Goal: Information Seeking & Learning: Learn about a topic

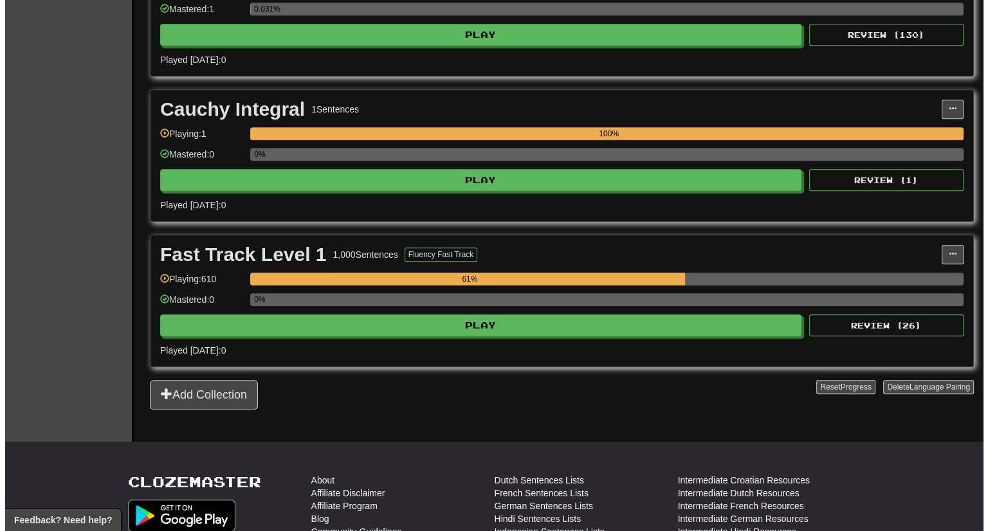
scroll to position [643, 0]
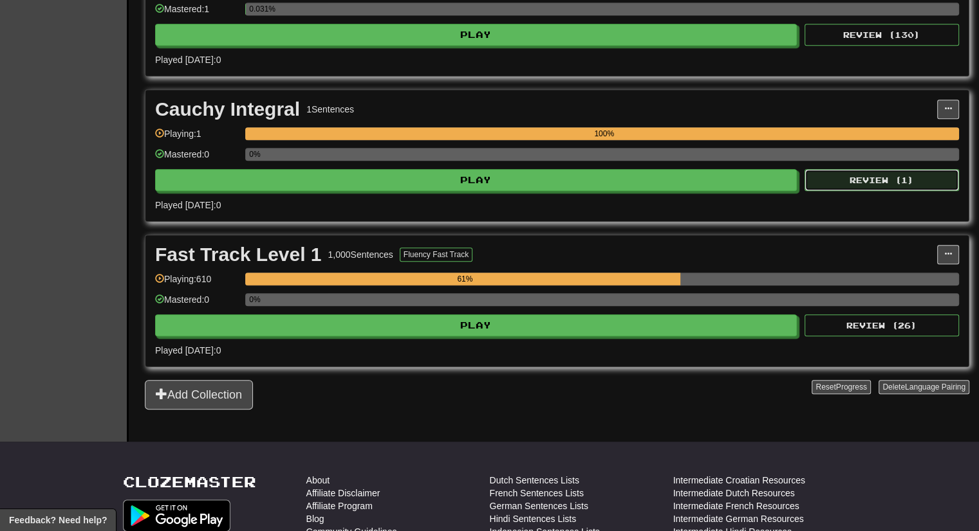
click at [872, 172] on button "Review ( 1 )" at bounding box center [881, 180] width 154 height 22
select select "**"
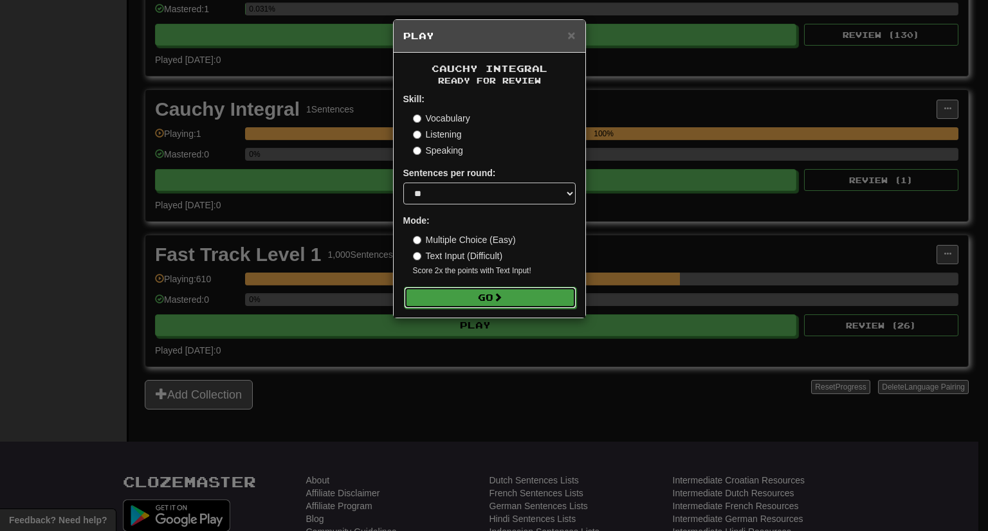
drag, startPoint x: 535, startPoint y: 291, endPoint x: 494, endPoint y: 297, distance: 41.6
click at [494, 297] on button "Go" at bounding box center [490, 298] width 172 height 22
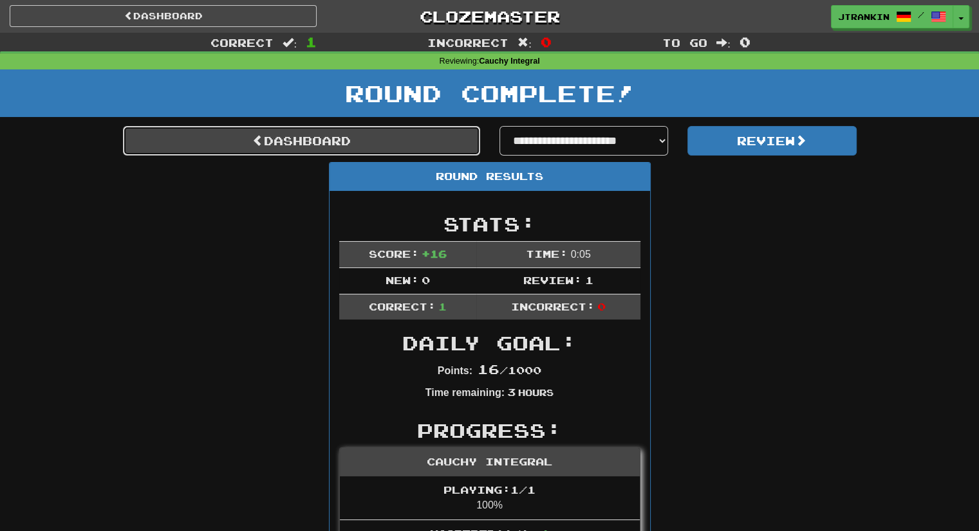
click at [427, 145] on link "Dashboard" at bounding box center [301, 141] width 357 height 30
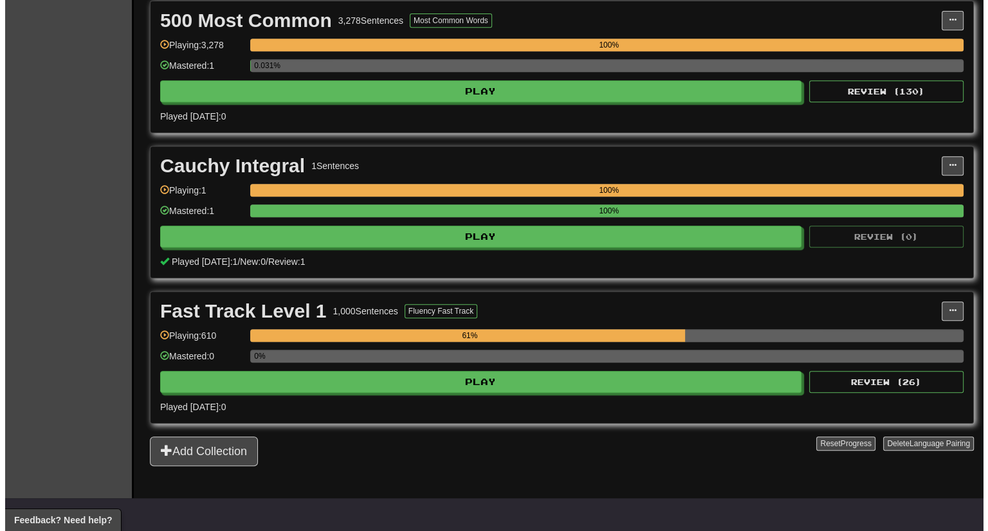
scroll to position [587, 0]
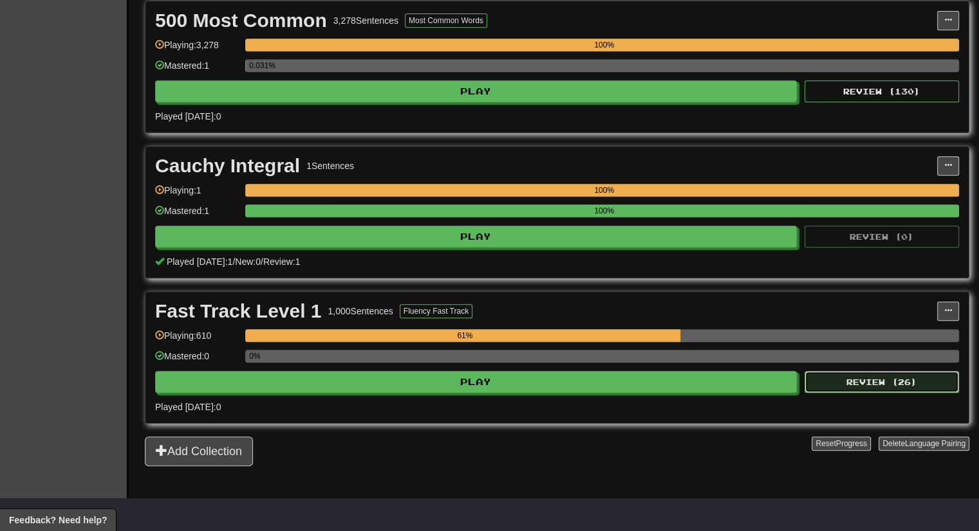
click at [862, 383] on button "Review ( 26 )" at bounding box center [881, 382] width 154 height 22
select select "**"
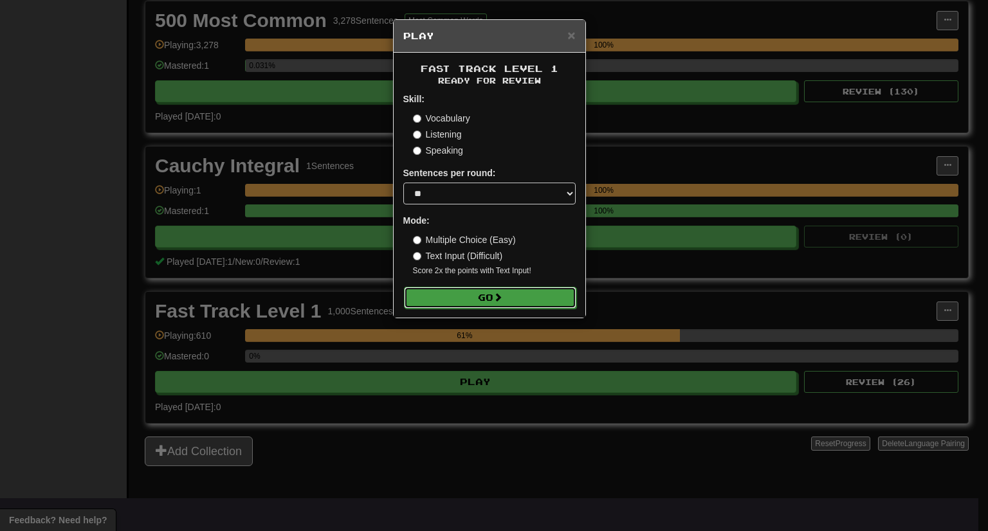
click at [557, 302] on button "Go" at bounding box center [490, 298] width 172 height 22
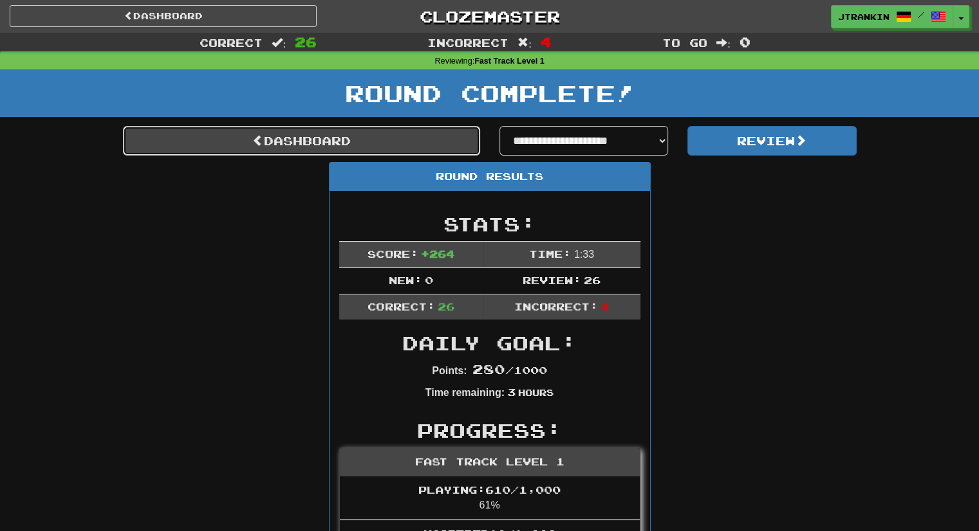
click at [404, 139] on link "Dashboard" at bounding box center [301, 141] width 357 height 30
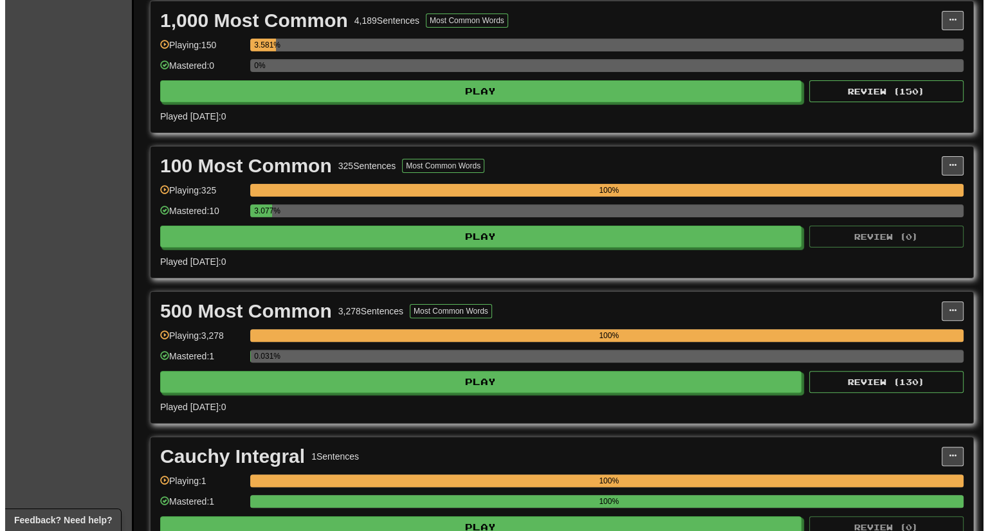
scroll to position [297, 0]
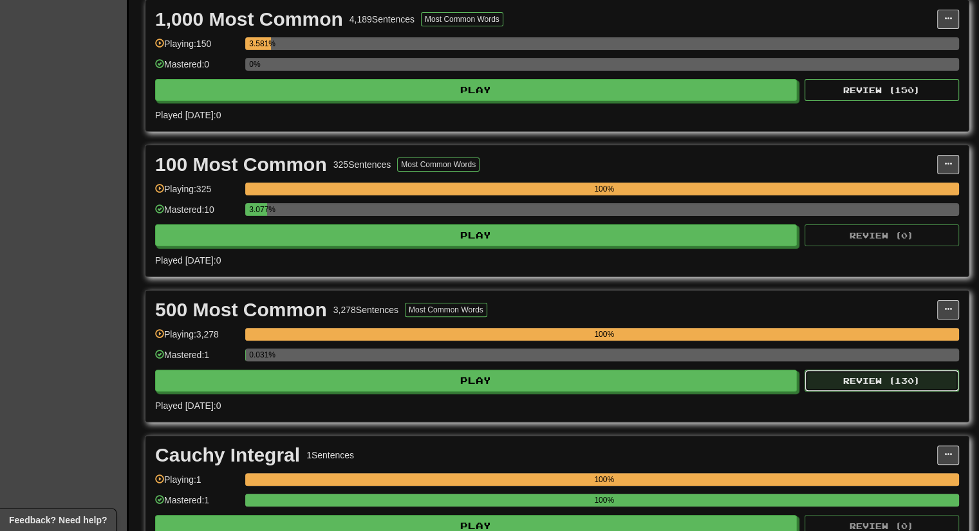
click at [837, 382] on button "Review ( 130 )" at bounding box center [881, 381] width 154 height 22
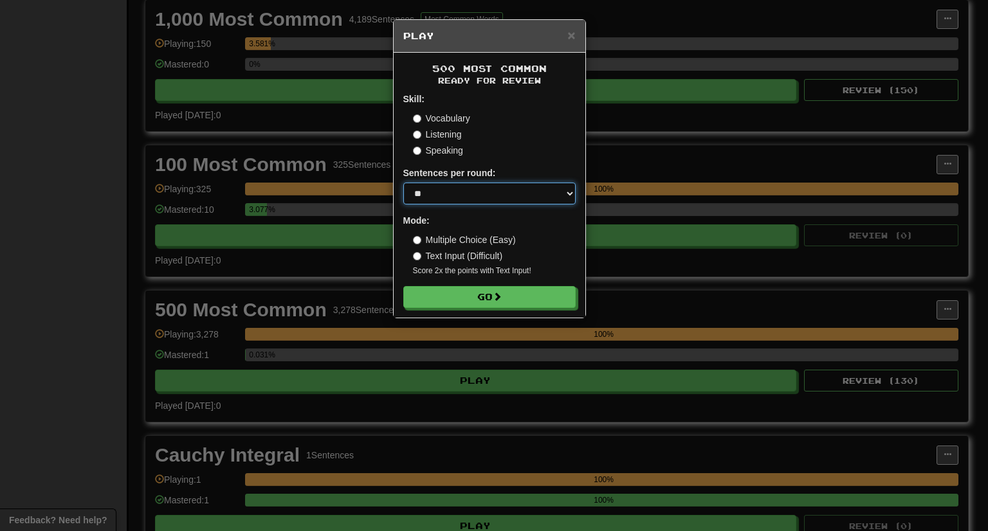
click at [512, 189] on select "* ** ** ** ** ** *** ********" at bounding box center [489, 194] width 172 height 22
select select "***"
click at [403, 183] on select "* ** ** ** ** ** *** ********" at bounding box center [489, 194] width 172 height 22
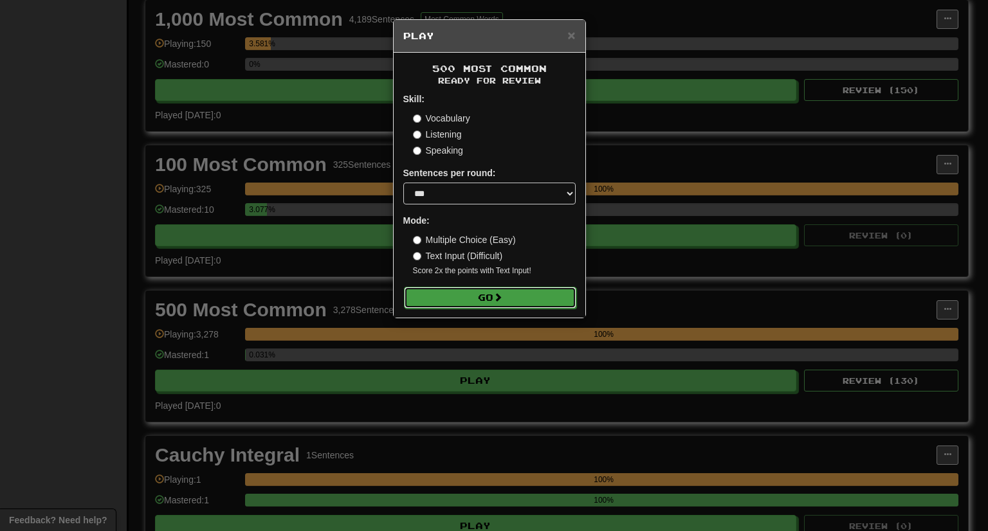
click at [506, 291] on button "Go" at bounding box center [490, 298] width 172 height 22
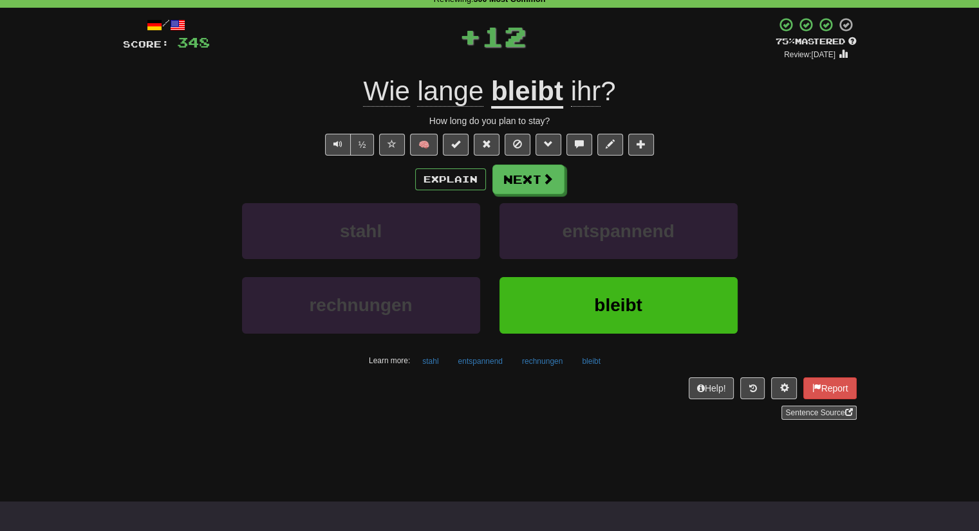
scroll to position [61, 0]
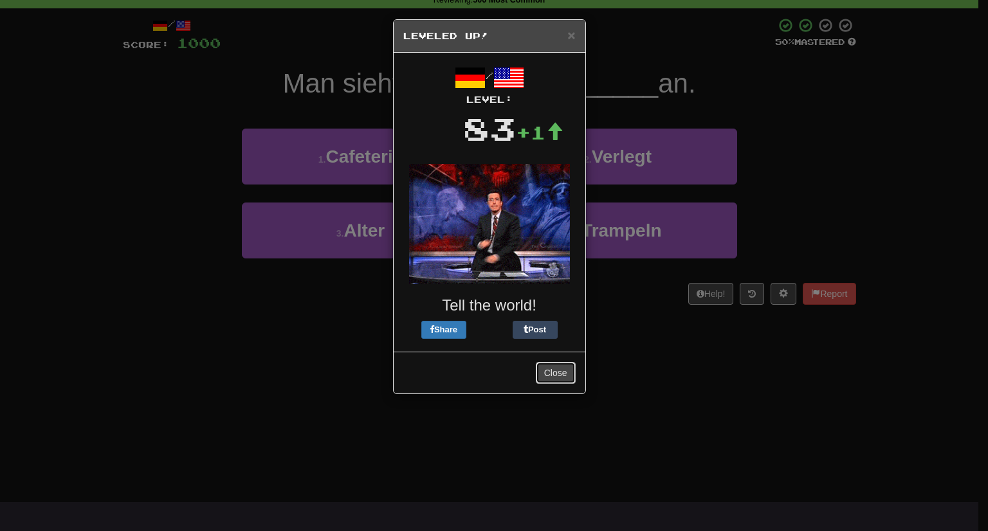
click at [558, 374] on button "Close" at bounding box center [556, 373] width 40 height 22
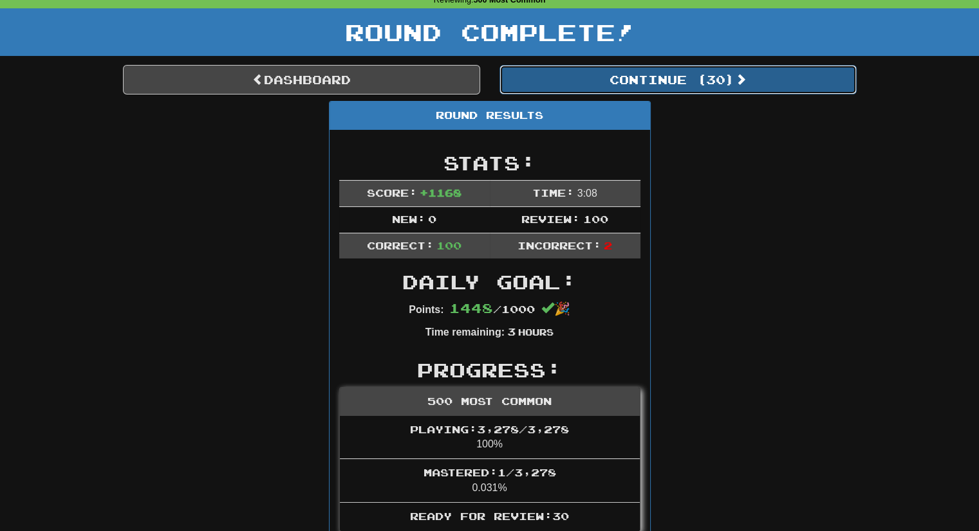
click at [615, 77] on button "Continue ( 30 )" at bounding box center [677, 80] width 357 height 30
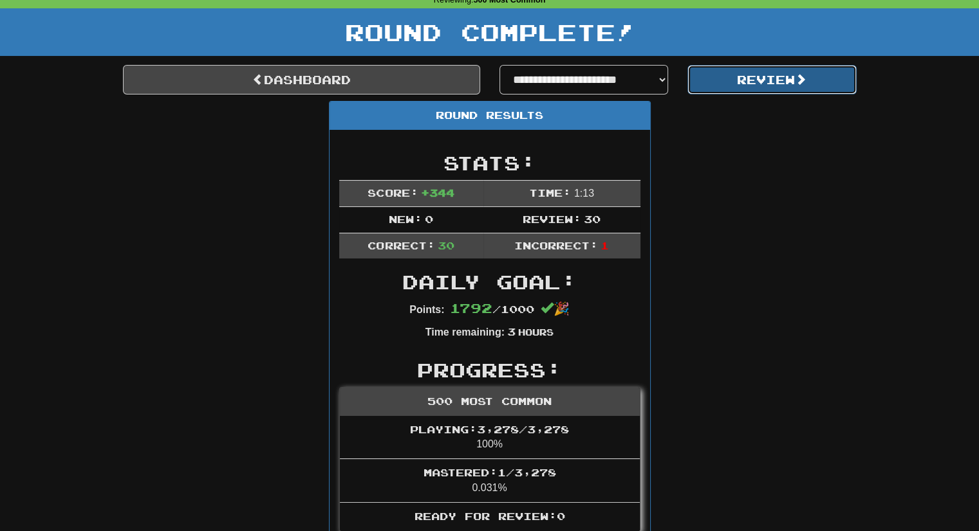
click at [813, 78] on button "Review" at bounding box center [771, 80] width 169 height 30
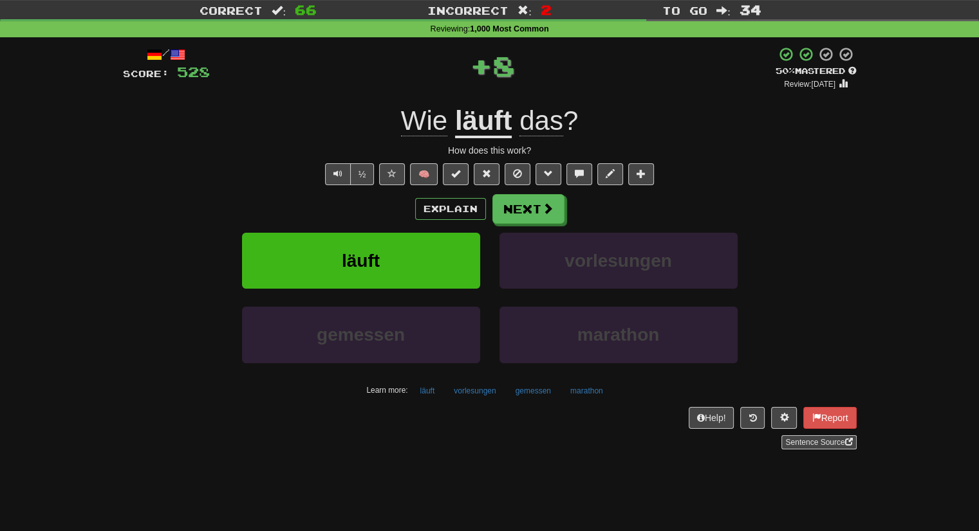
scroll to position [32, 0]
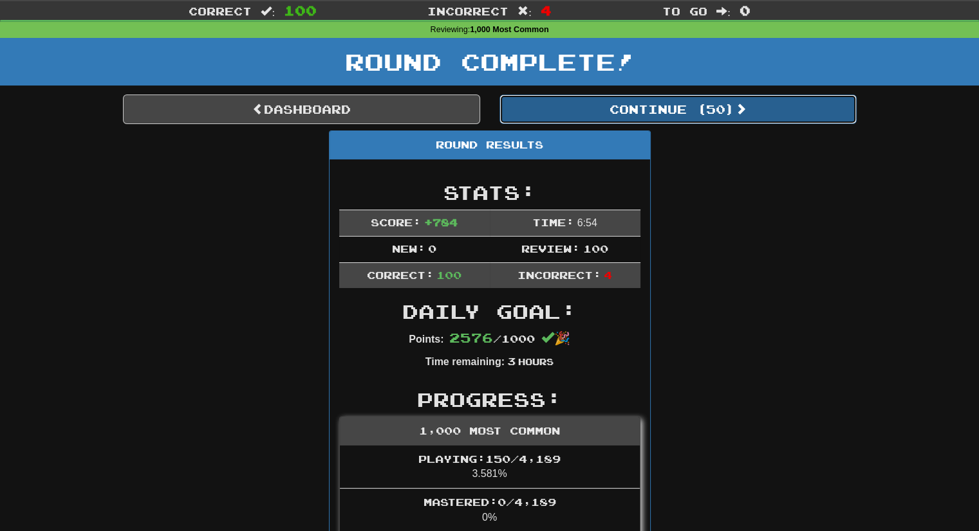
click at [811, 119] on button "Continue ( 50 )" at bounding box center [677, 110] width 357 height 30
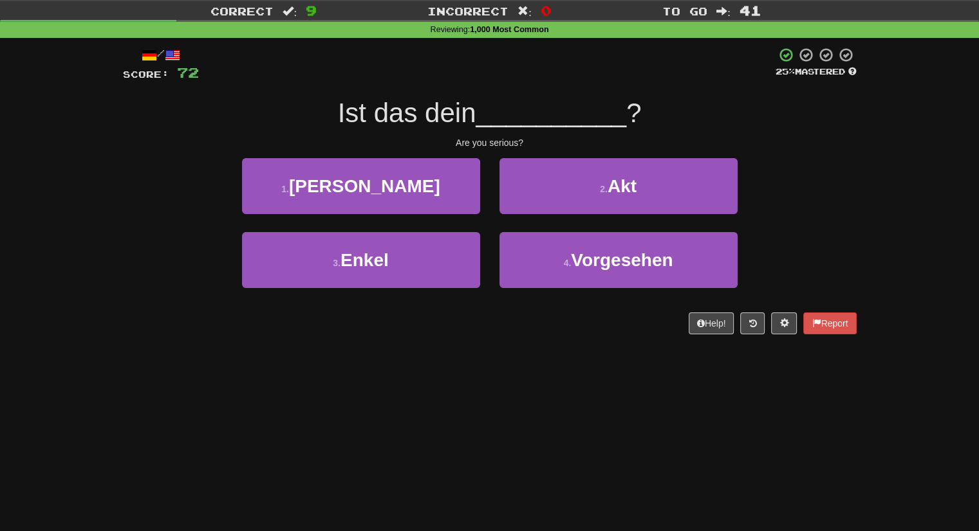
click at [943, 222] on div "Correct : 9 Incorrect : 0 To go : 41 Reviewing : 1,000 Most Common / Score: 72 …" at bounding box center [489, 176] width 979 height 351
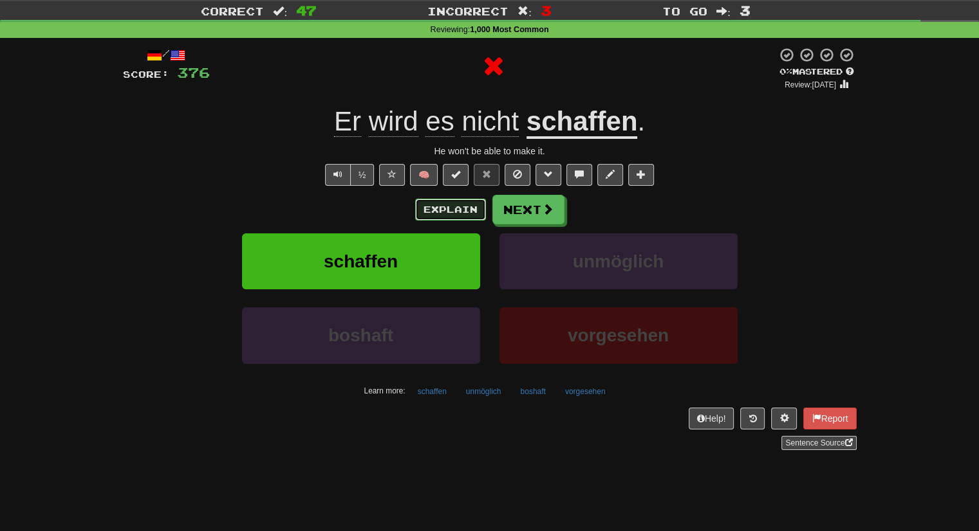
click at [466, 214] on button "Explain" at bounding box center [450, 210] width 71 height 22
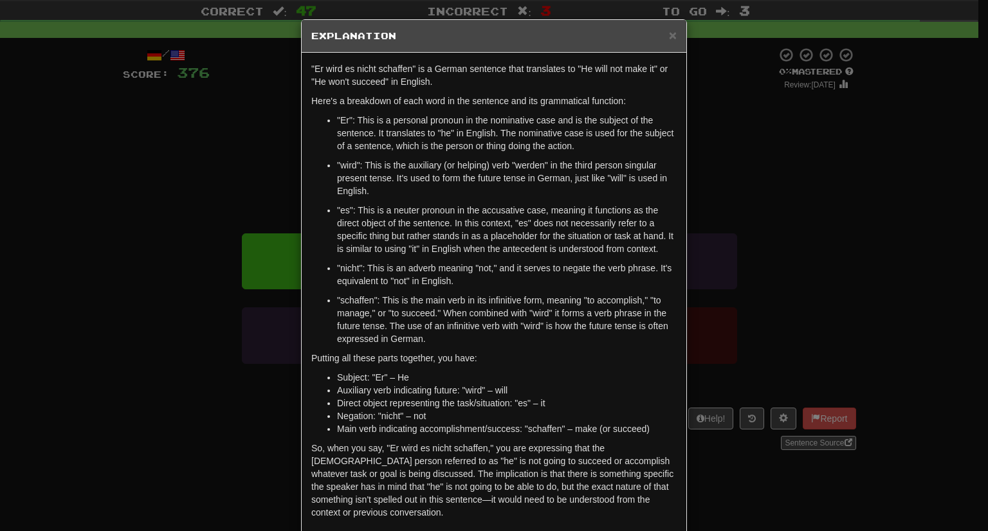
click at [789, 264] on div "× Explanation "Er wird es nicht schaffen" is a German sentence that translates …" at bounding box center [494, 265] width 988 height 531
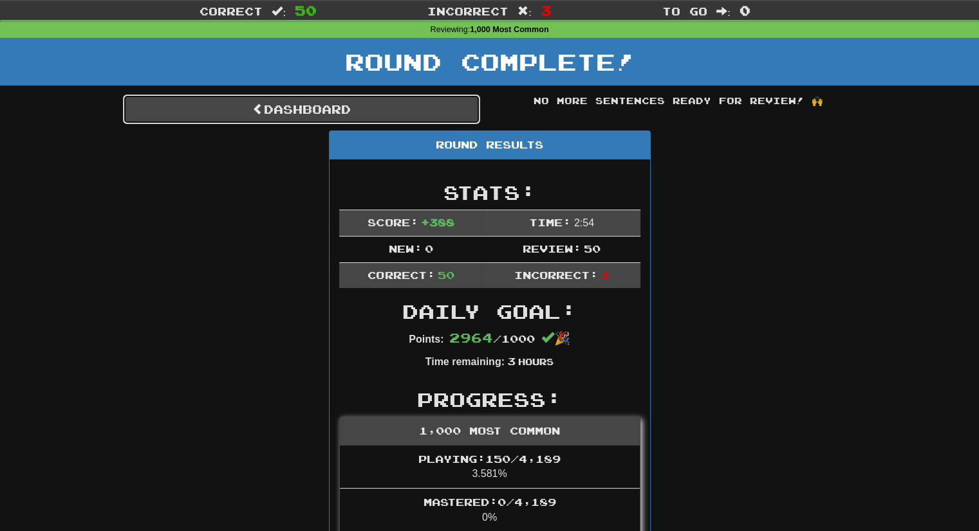
click at [403, 112] on link "Dashboard" at bounding box center [301, 110] width 357 height 30
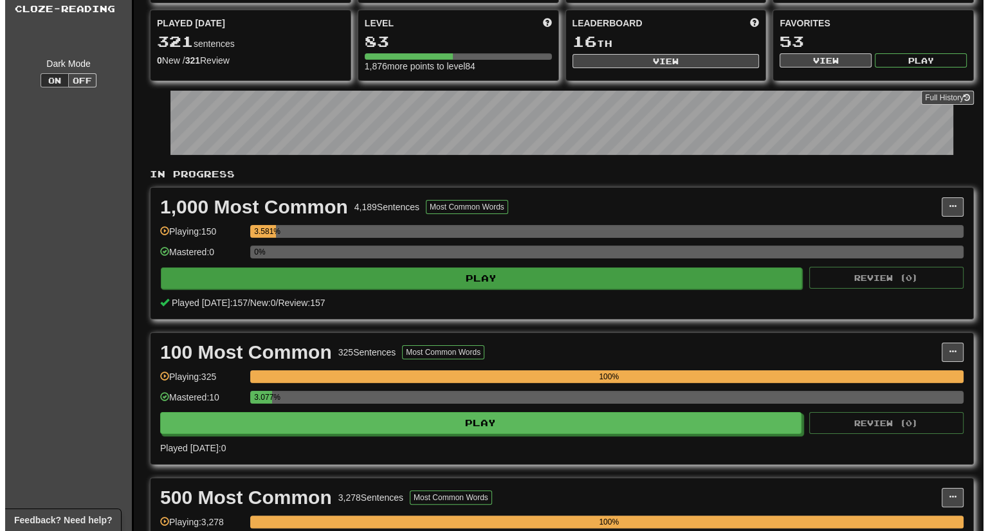
scroll to position [113, 0]
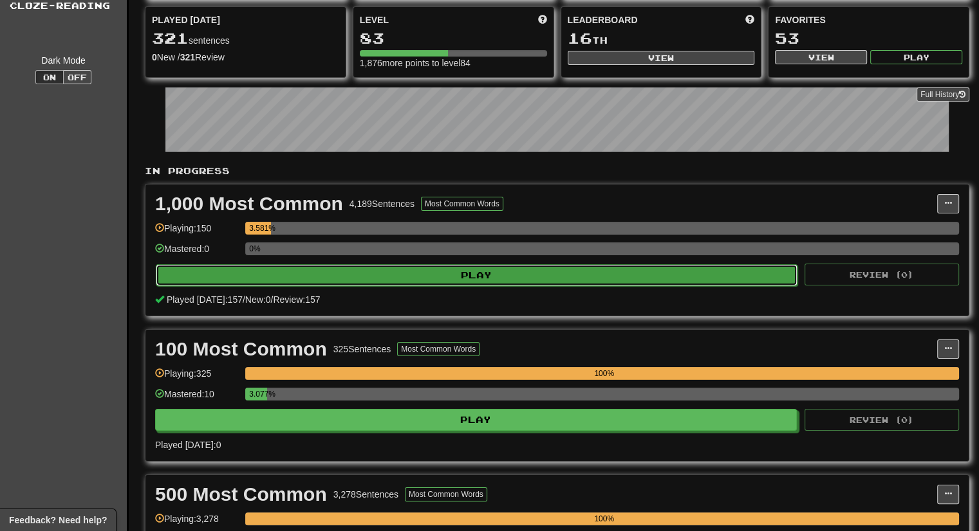
click at [708, 264] on button "Play" at bounding box center [476, 275] width 641 height 22
select select "***"
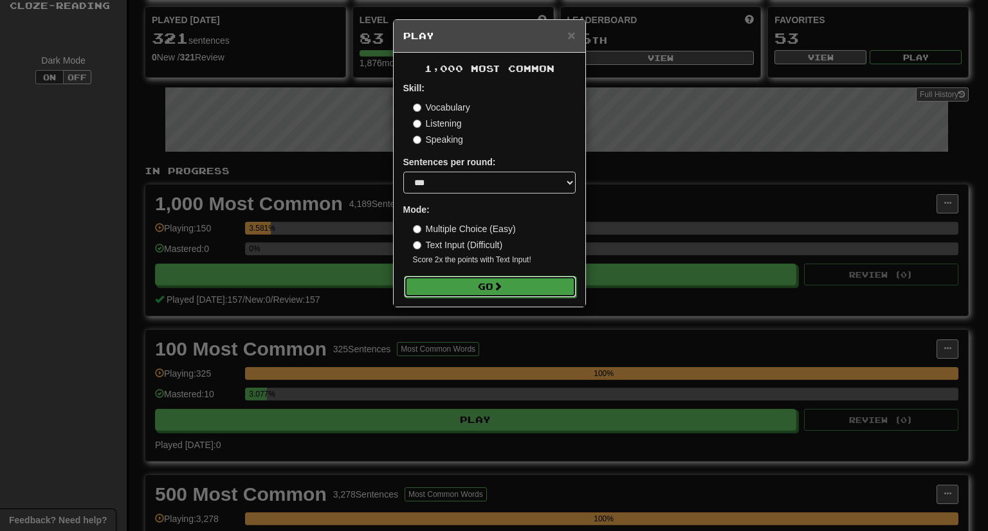
click at [534, 291] on button "Go" at bounding box center [490, 287] width 172 height 22
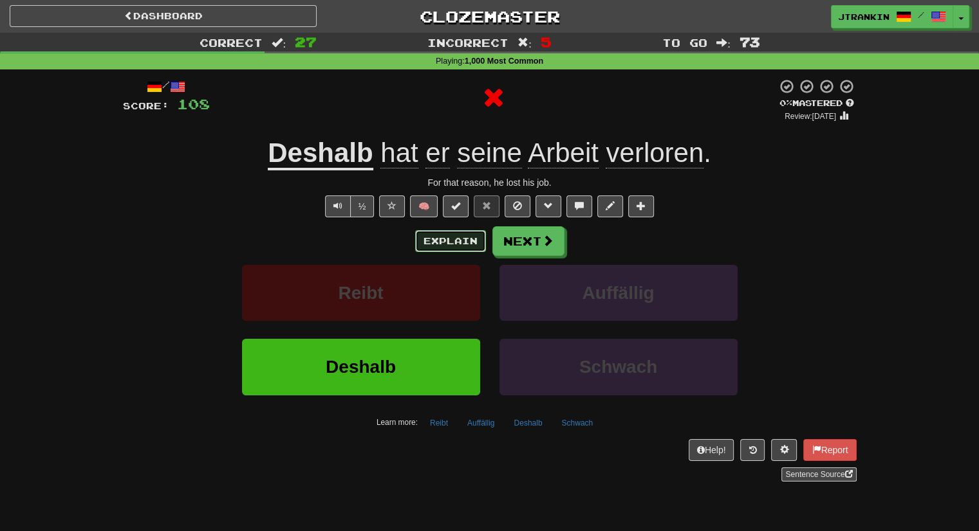
click at [450, 248] on button "Explain" at bounding box center [450, 241] width 71 height 22
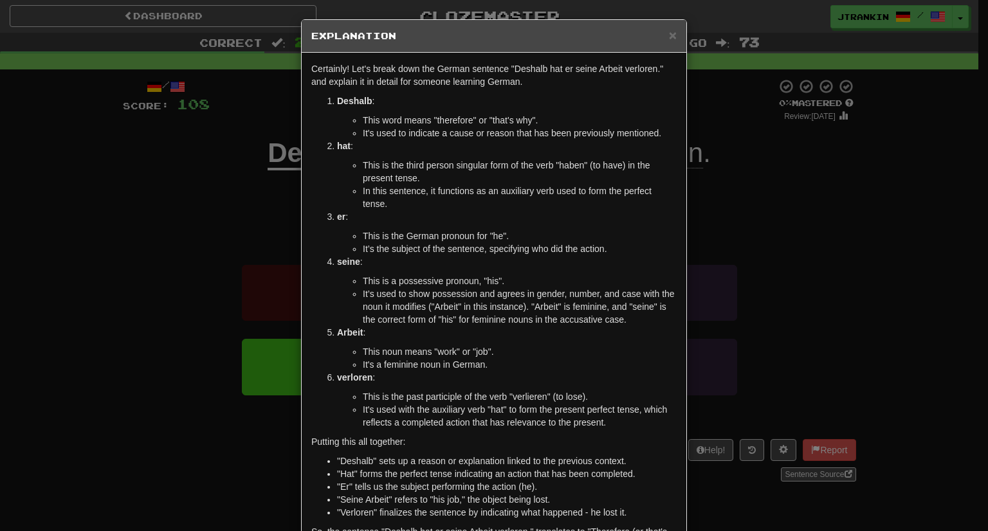
click at [615, 230] on li "This is the German pronoun for "he"." at bounding box center [520, 236] width 314 height 13
click at [783, 235] on div "× Explanation Certainly! Let's break down the German sentence "Deshalb hat er s…" at bounding box center [494, 265] width 988 height 531
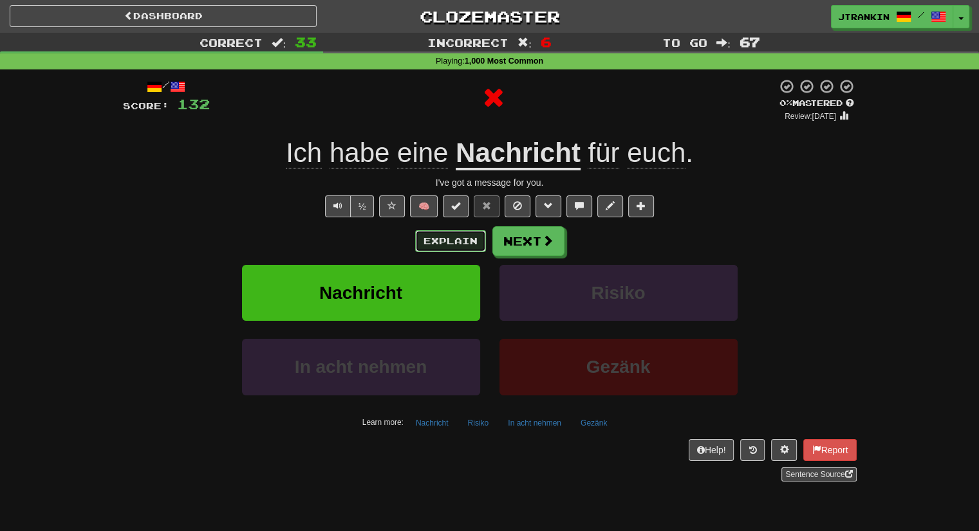
click at [458, 238] on button "Explain" at bounding box center [450, 241] width 71 height 22
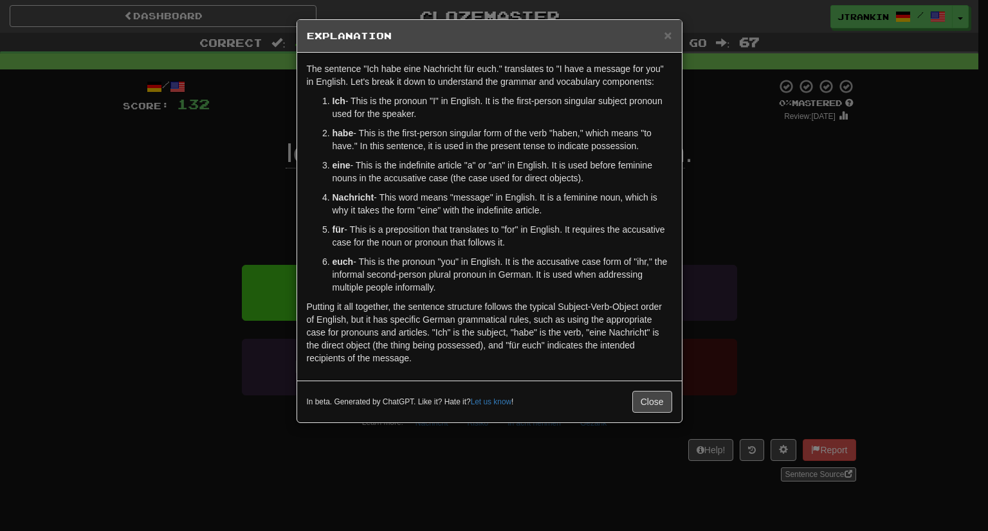
click at [764, 245] on div "× Explanation The sentence "Ich habe eine Nachricht für euch." translates to "I…" at bounding box center [494, 265] width 988 height 531
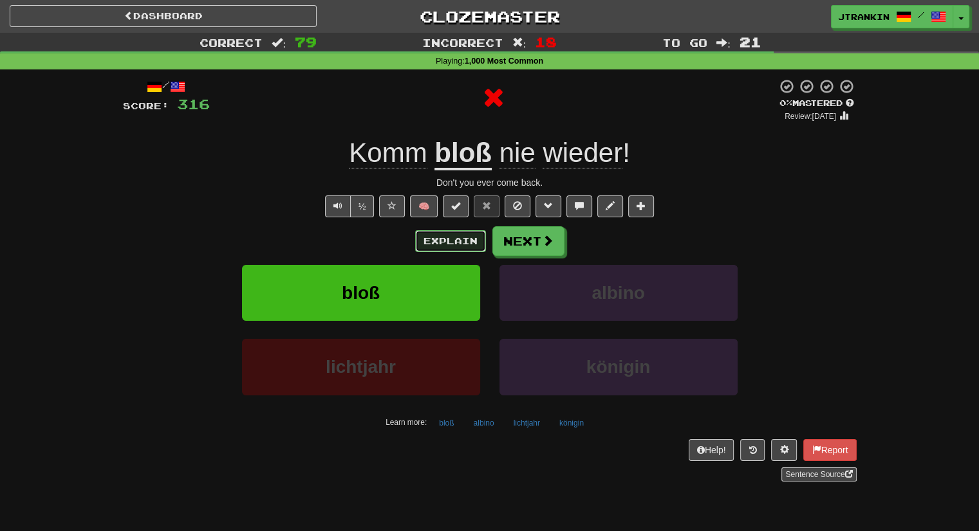
click at [463, 234] on button "Explain" at bounding box center [450, 241] width 71 height 22
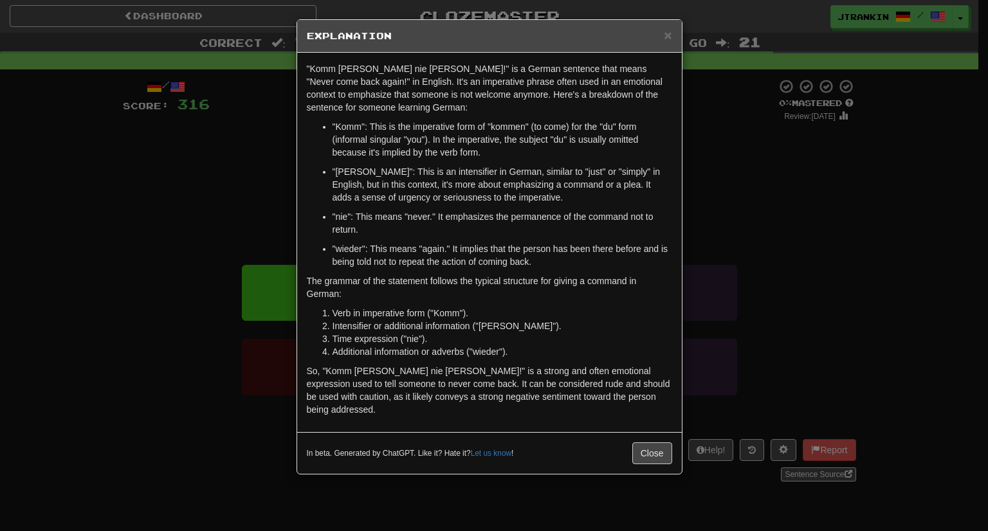
click at [751, 336] on div "× Explanation "Komm bloß nie wieder!" is a German sentence that means "Never co…" at bounding box center [494, 265] width 988 height 531
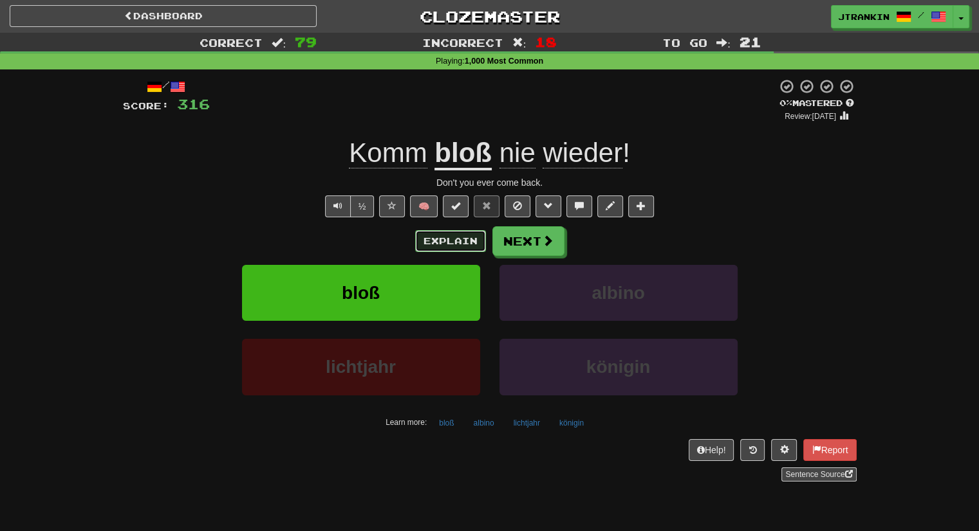
click at [467, 241] on button "Explain" at bounding box center [450, 241] width 71 height 22
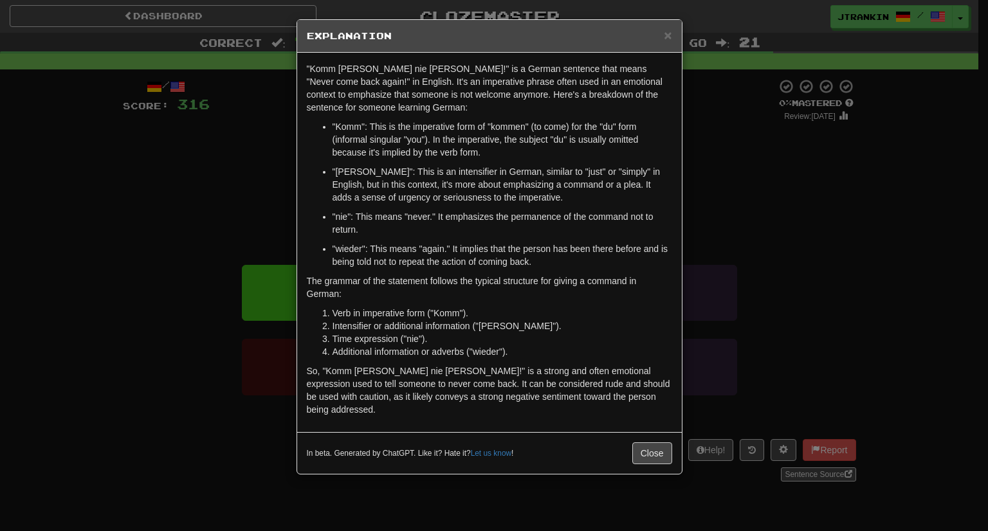
click at [850, 287] on div "× Explanation "Komm bloß nie wieder!" is a German sentence that means "Never co…" at bounding box center [494, 265] width 988 height 531
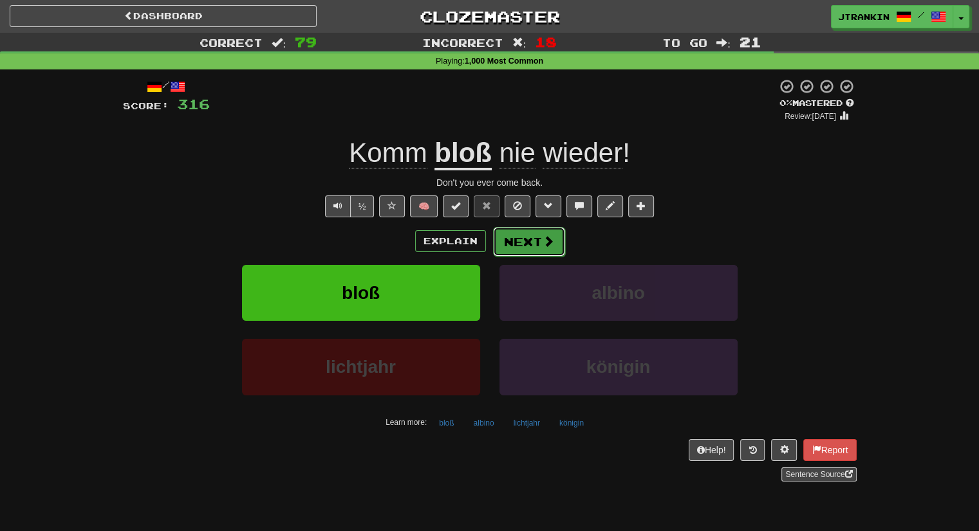
click at [548, 243] on span at bounding box center [548, 241] width 12 height 12
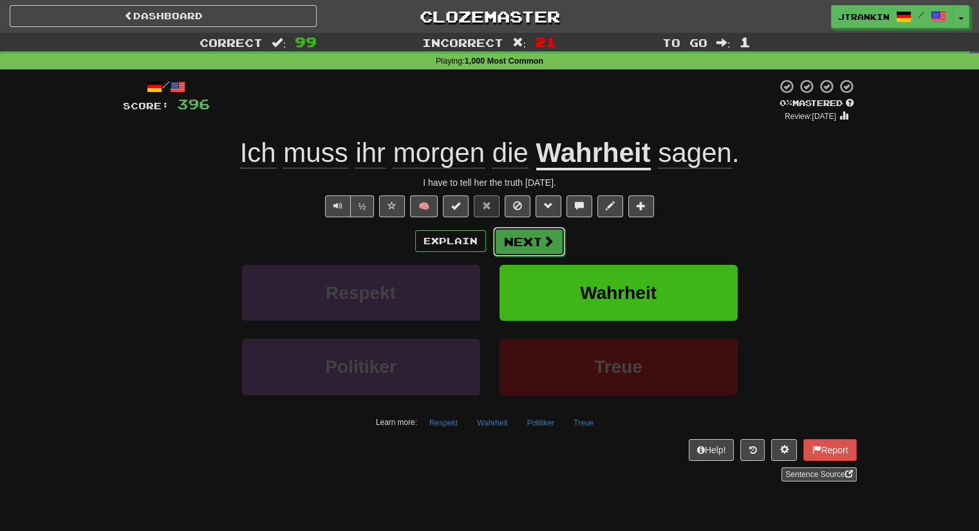
click at [512, 241] on button "Next" at bounding box center [529, 242] width 72 height 30
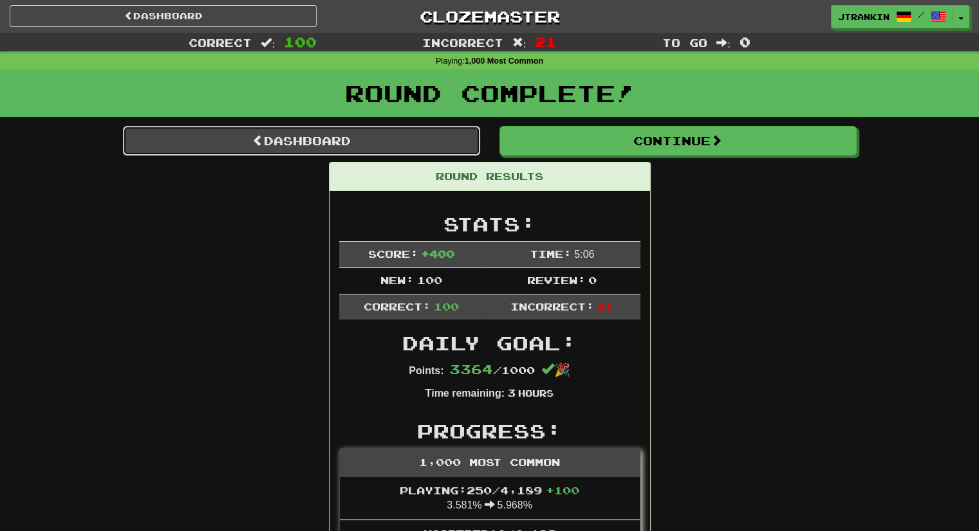
click at [426, 138] on link "Dashboard" at bounding box center [301, 141] width 357 height 30
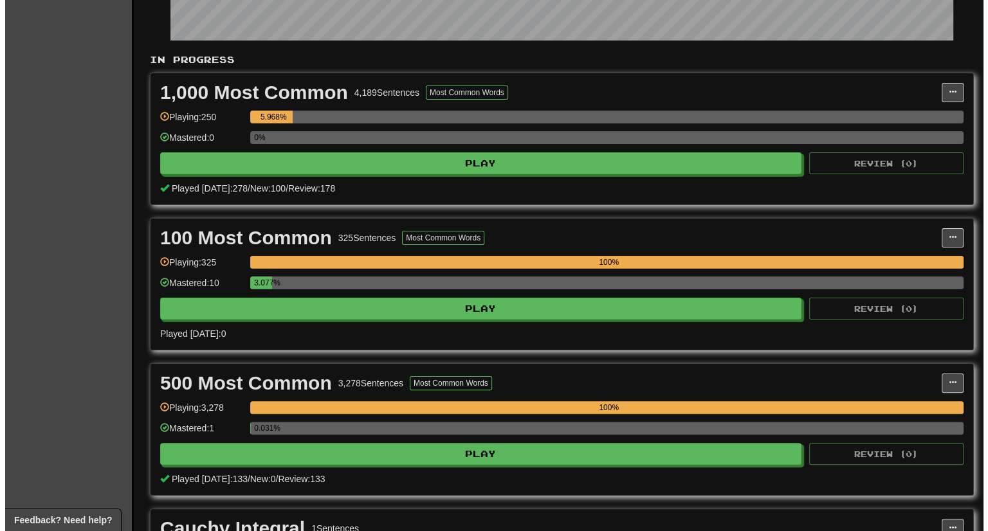
scroll to position [233, 0]
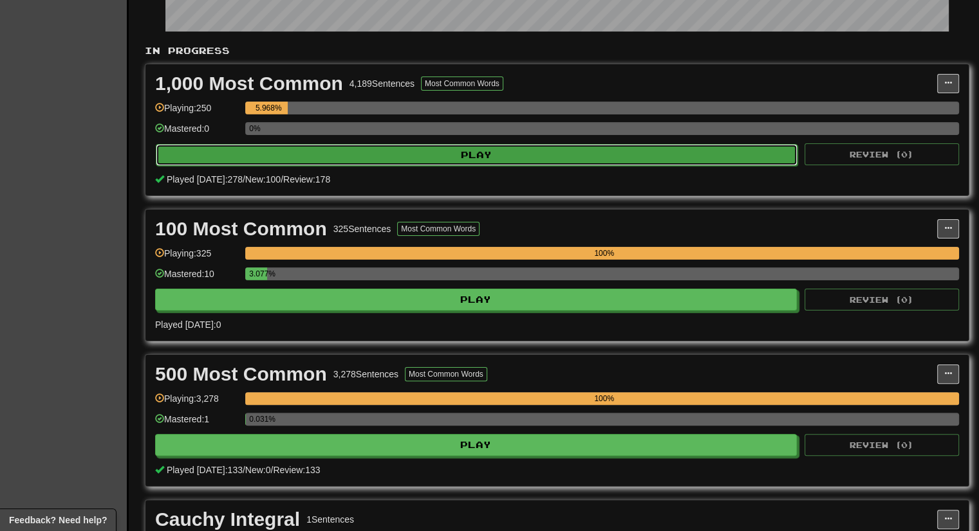
click at [732, 160] on button "Play" at bounding box center [476, 155] width 641 height 22
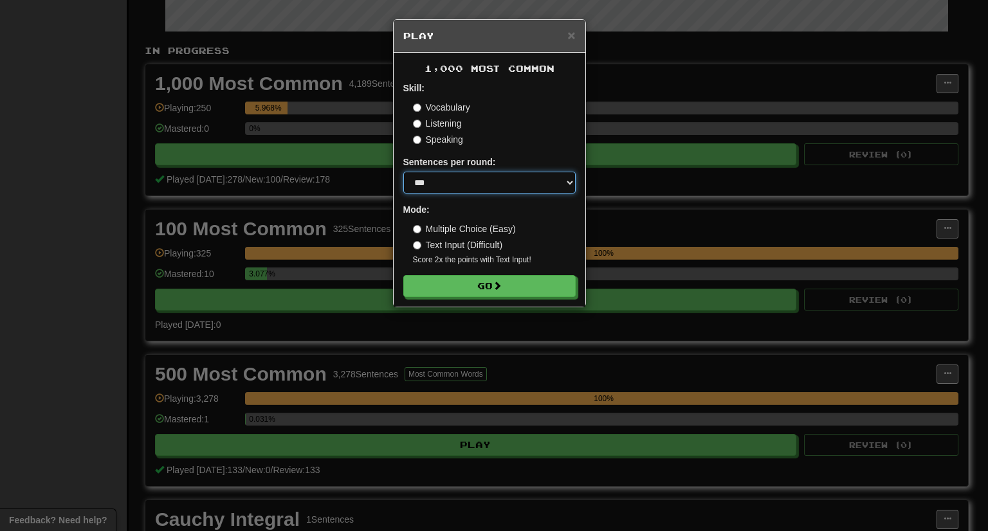
click at [548, 184] on select "* ** ** ** ** ** *** ********" at bounding box center [489, 183] width 172 height 22
select select "**"
click at [403, 172] on select "* ** ** ** ** ** *** ********" at bounding box center [489, 183] width 172 height 22
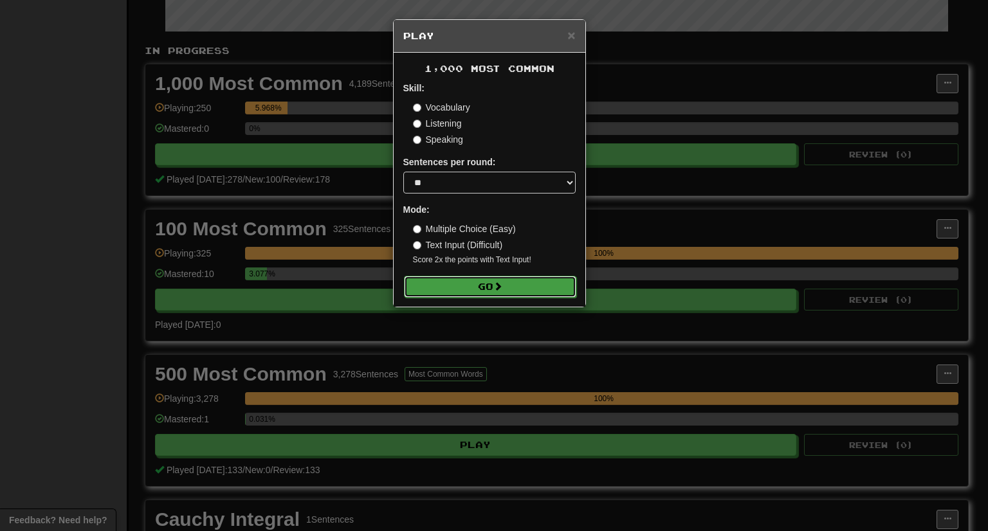
click at [532, 291] on button "Go" at bounding box center [490, 287] width 172 height 22
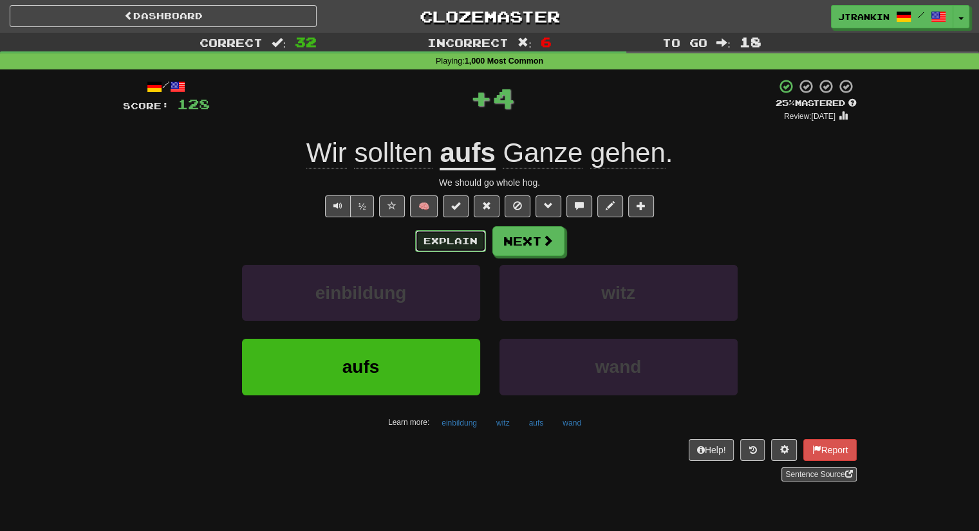
click at [472, 243] on button "Explain" at bounding box center [450, 241] width 71 height 22
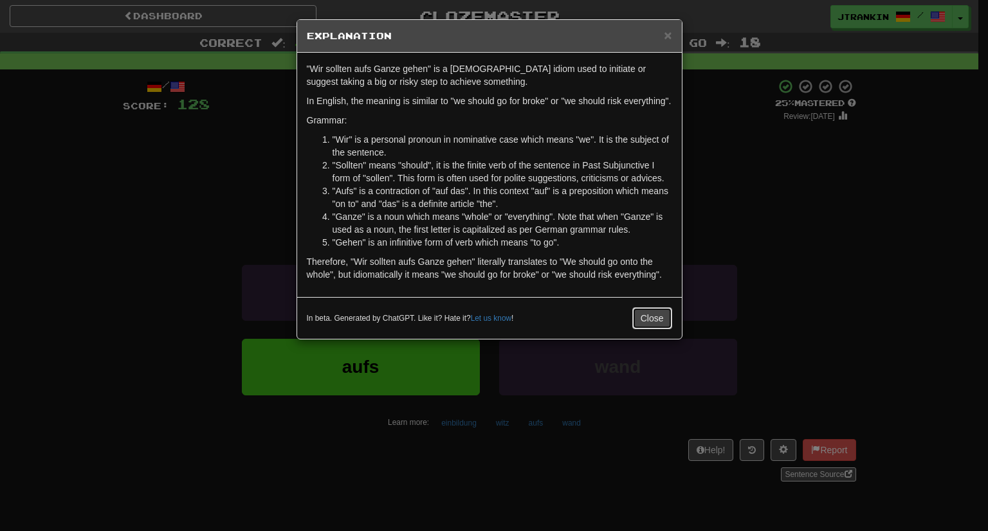
click at [642, 319] on button "Close" at bounding box center [652, 319] width 40 height 22
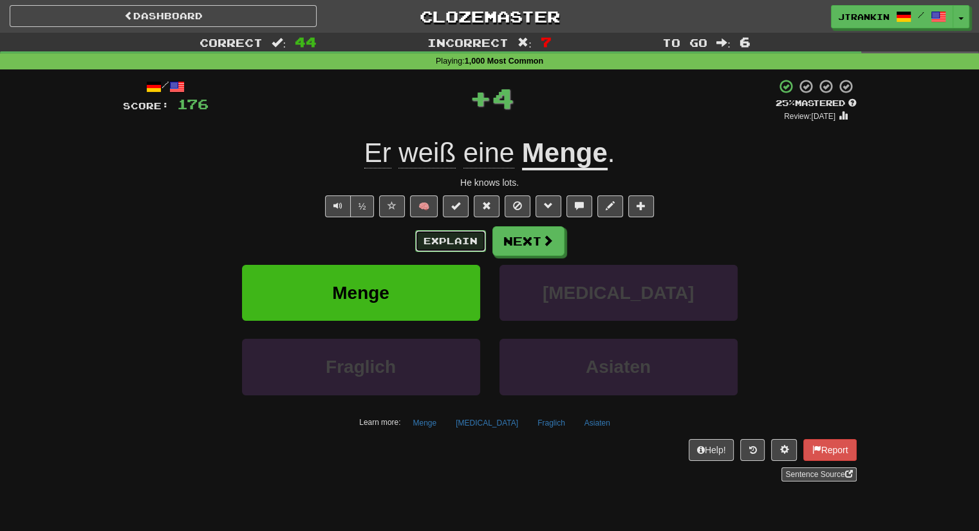
click at [448, 233] on button "Explain" at bounding box center [450, 241] width 71 height 22
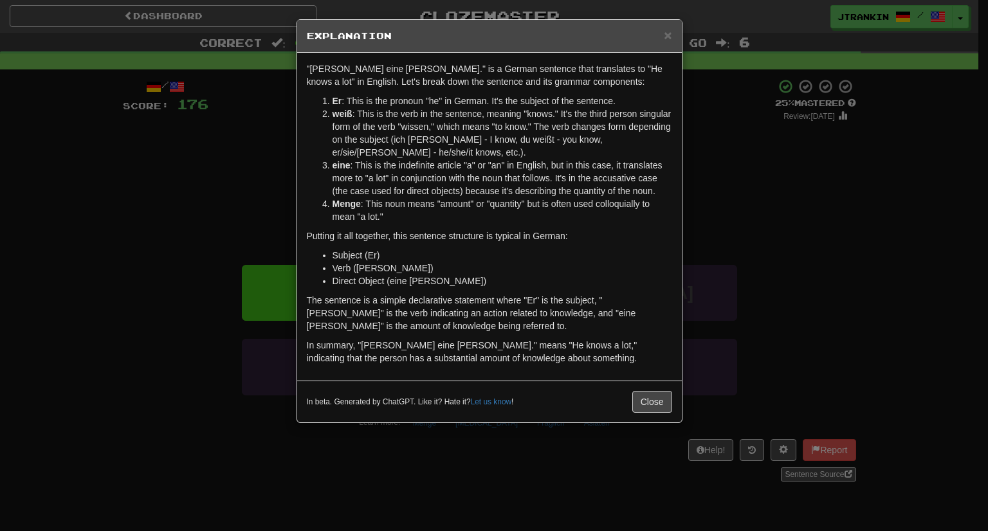
click at [845, 253] on div "× Explanation "Er weiß eine Menge." is a German sentence that translates to "He…" at bounding box center [494, 265] width 988 height 531
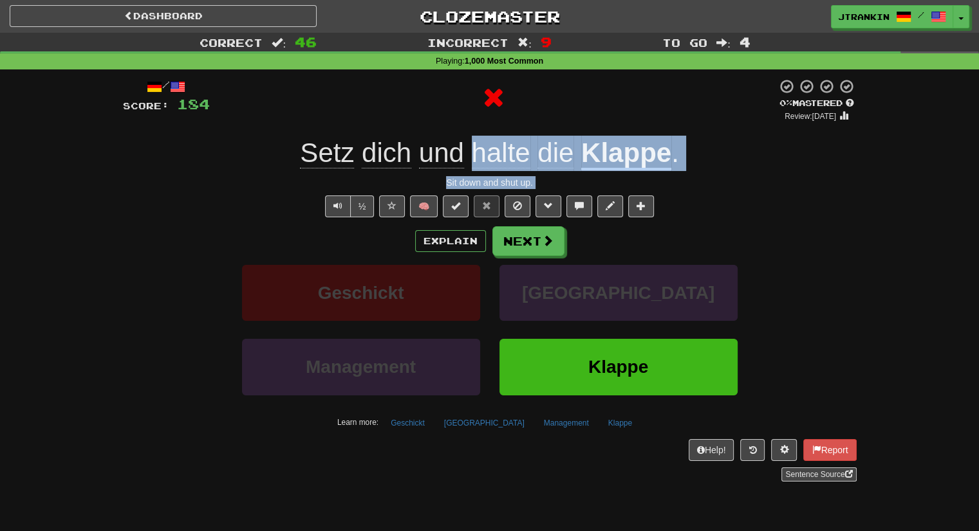
drag, startPoint x: 845, startPoint y: 253, endPoint x: 474, endPoint y: 117, distance: 395.3
click at [474, 117] on div "/ Score: 184 0 % Mastered Review: 2025-08-14 Setz dich und halte die Klappe . S…" at bounding box center [489, 279] width 733 height 403
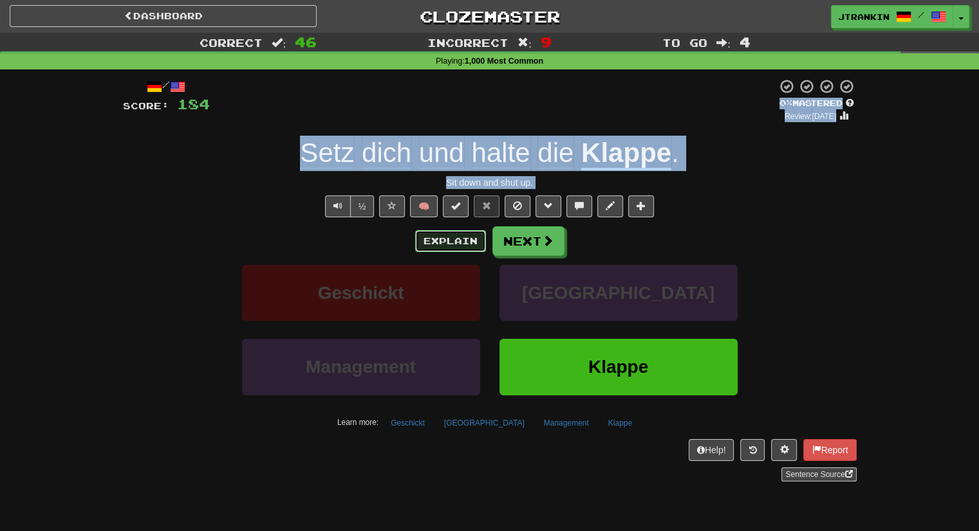
click at [453, 230] on button "Explain" at bounding box center [450, 241] width 71 height 22
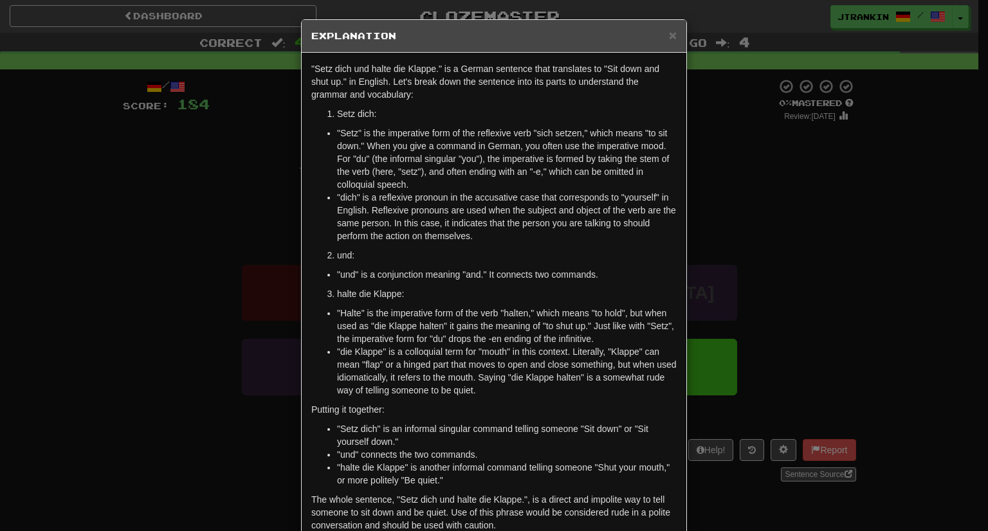
click at [800, 211] on div "× Explanation "Setz dich und halte die Klappe." is a German sentence that trans…" at bounding box center [494, 265] width 988 height 531
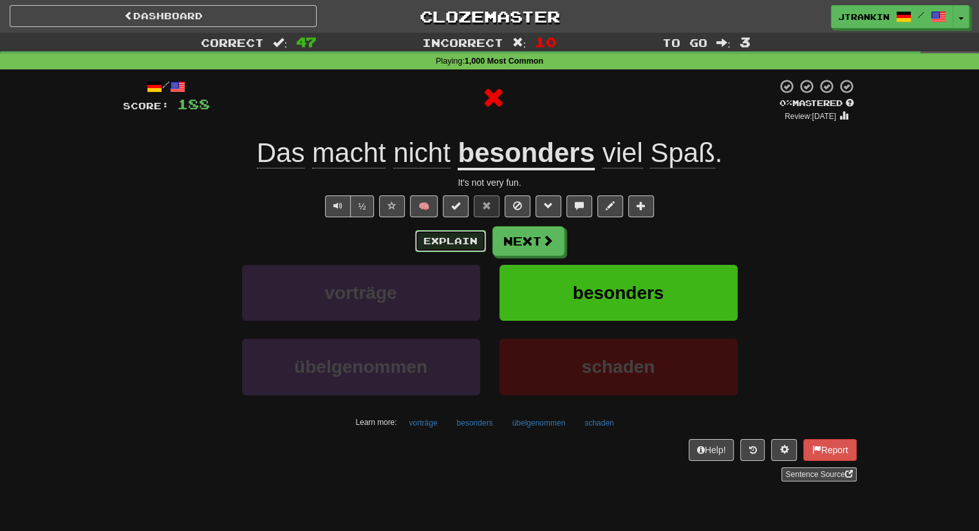
click at [460, 236] on button "Explain" at bounding box center [450, 241] width 71 height 22
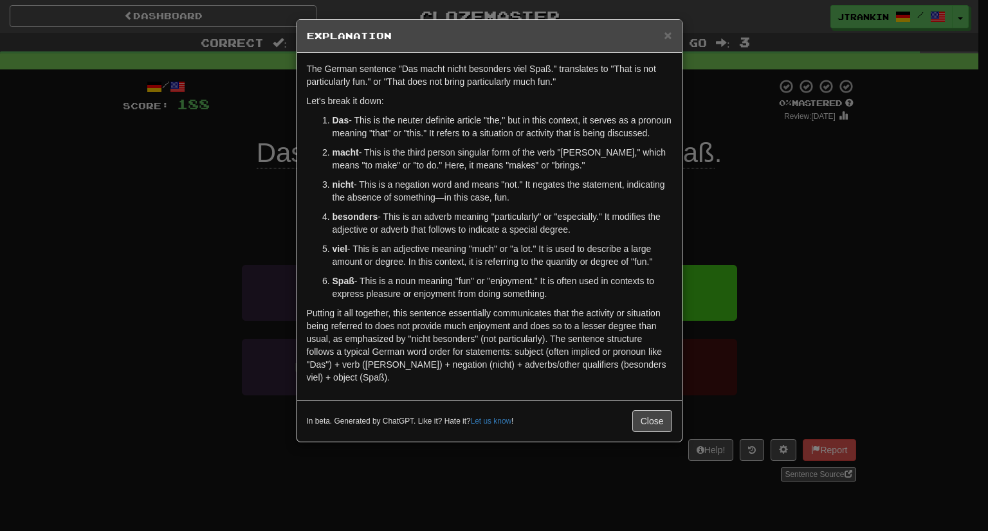
click at [787, 226] on div "× Explanation The German sentence "Das macht nicht besonders viel Spaß." transl…" at bounding box center [494, 265] width 988 height 531
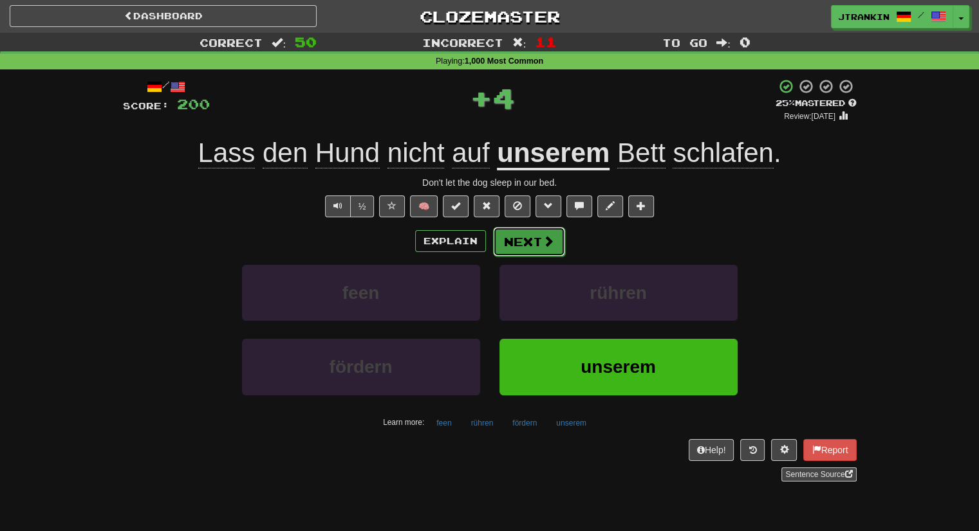
click at [542, 246] on span at bounding box center [548, 241] width 12 height 12
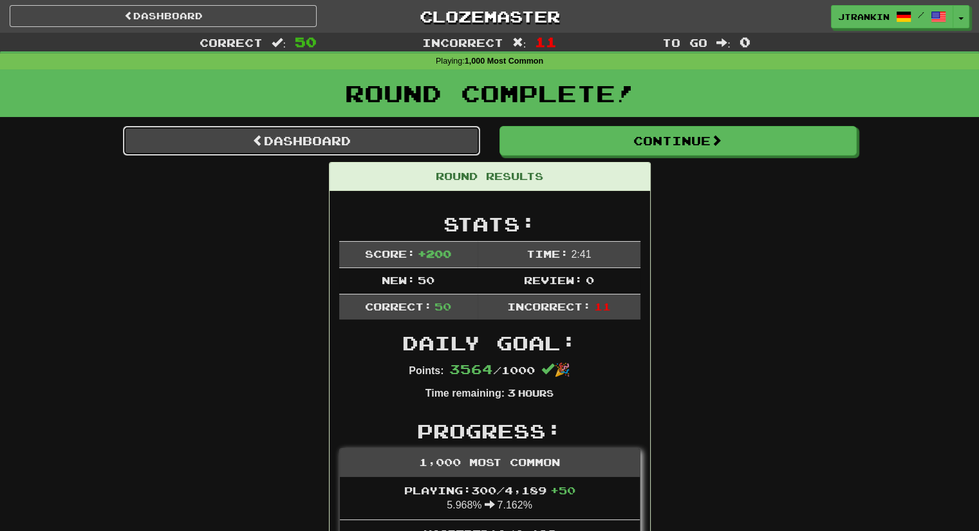
click at [387, 138] on link "Dashboard" at bounding box center [301, 141] width 357 height 30
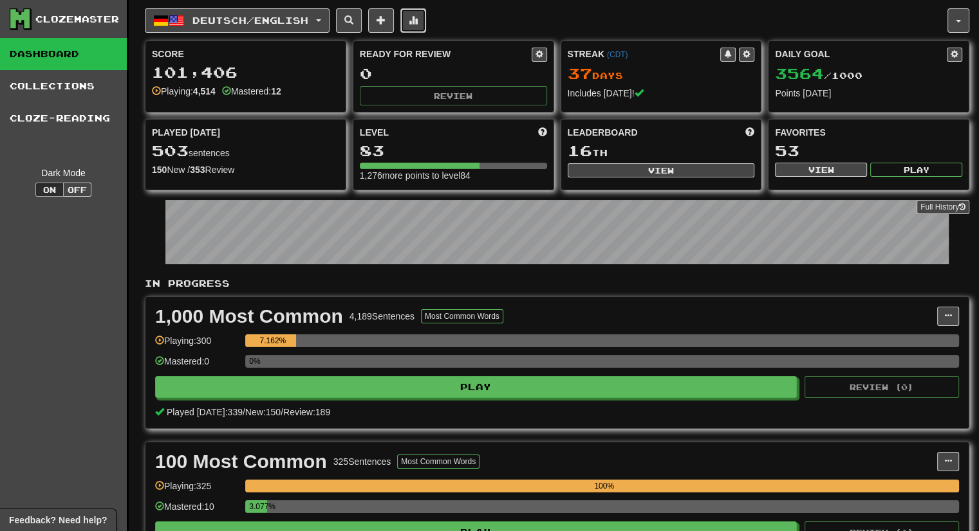
click at [417, 30] on button at bounding box center [413, 20] width 26 height 24
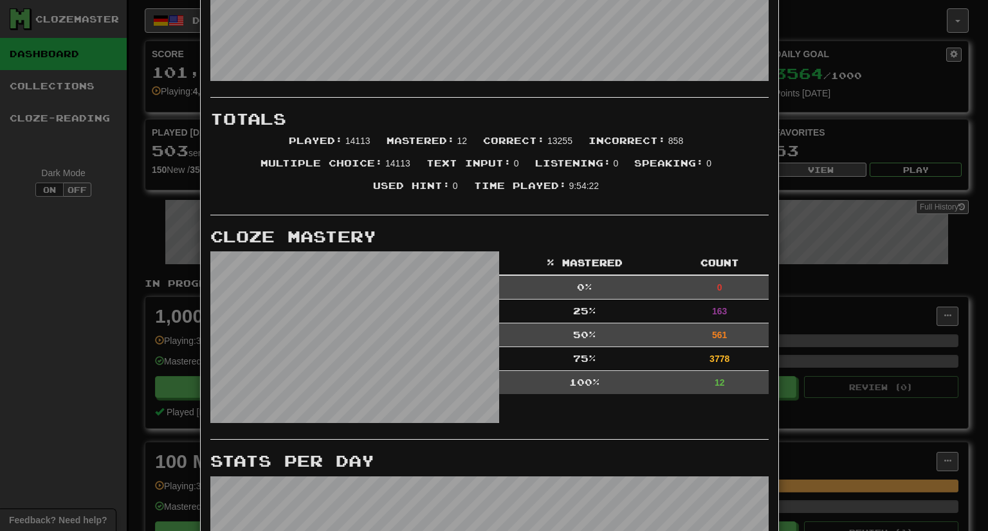
scroll to position [197, 0]
drag, startPoint x: 659, startPoint y: 363, endPoint x: 614, endPoint y: 371, distance: 46.2
click at [614, 371] on td "75 %" at bounding box center [585, 360] width 172 height 24
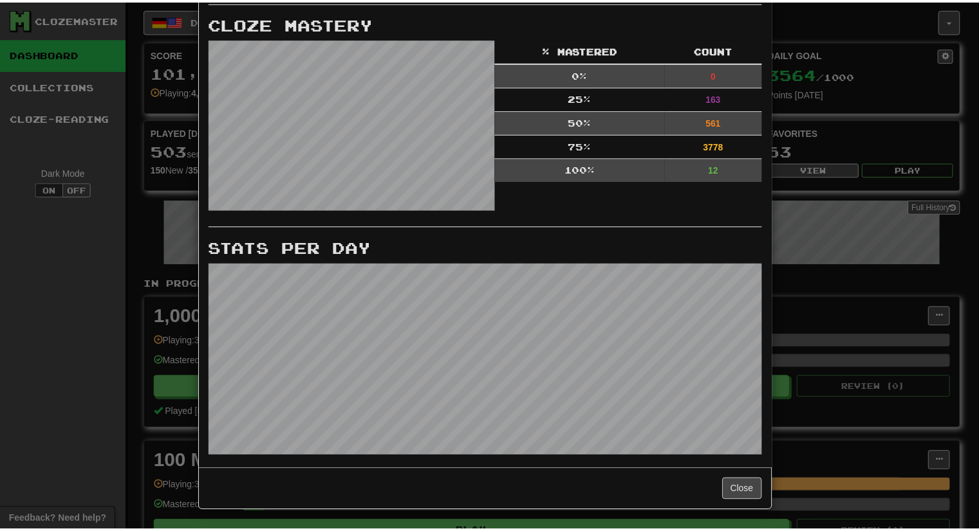
scroll to position [412, 0]
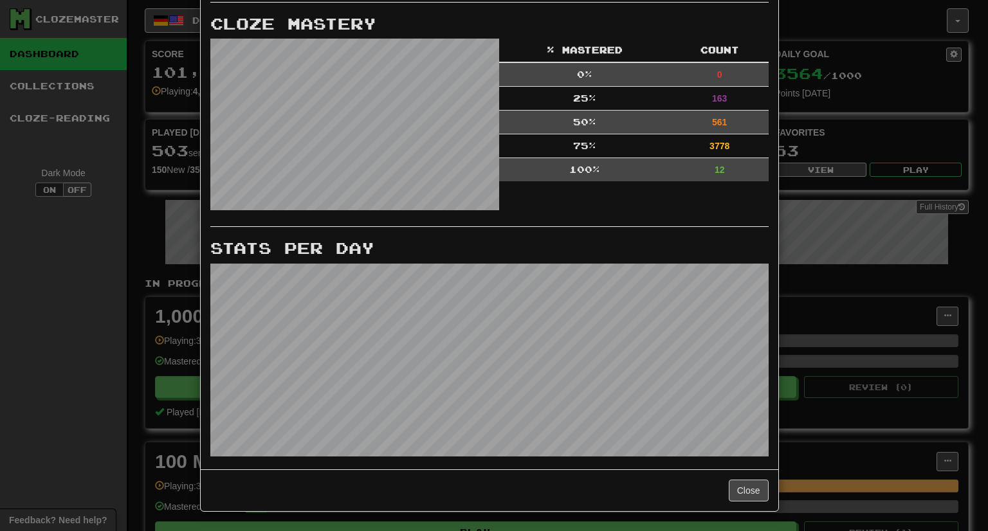
click at [898, 203] on div "× More Stats Review Forecast Totals Played : 14113 Mastered : 12 Correct : 1325…" at bounding box center [494, 265] width 988 height 531
